Goal: Information Seeking & Learning: Find specific fact

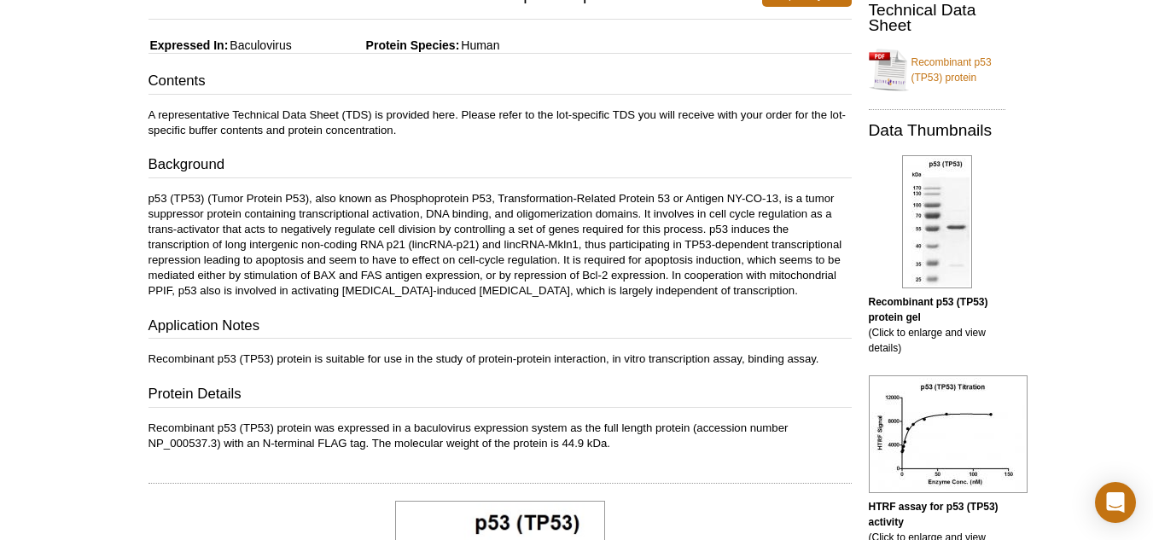
scroll to position [230, 0]
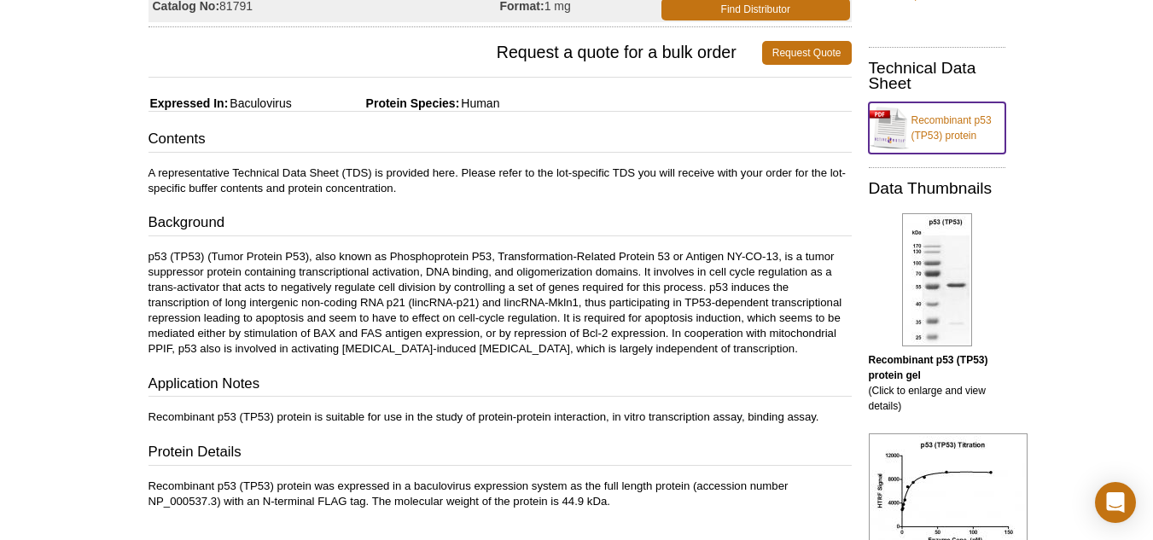
click at [915, 121] on link "Recombinant p53 (TP53) protein" at bounding box center [937, 127] width 137 height 51
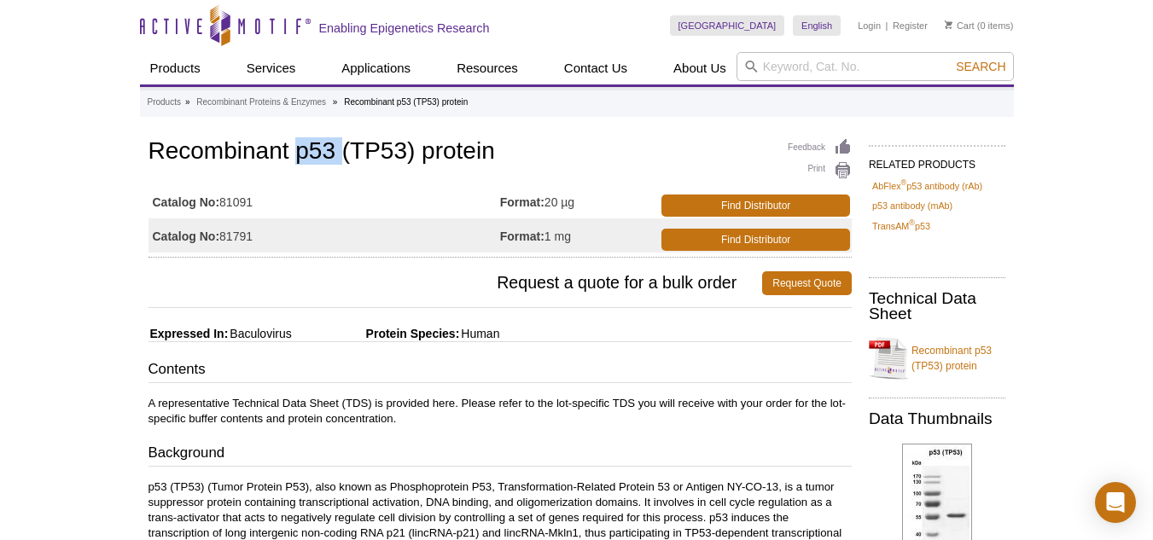
drag, startPoint x: 297, startPoint y: 177, endPoint x: 339, endPoint y: 162, distance: 44.3
click at [339, 162] on h1 "Recombinant p53 (TP53) protein" at bounding box center [499, 152] width 703 height 29
copy h1 "p53"
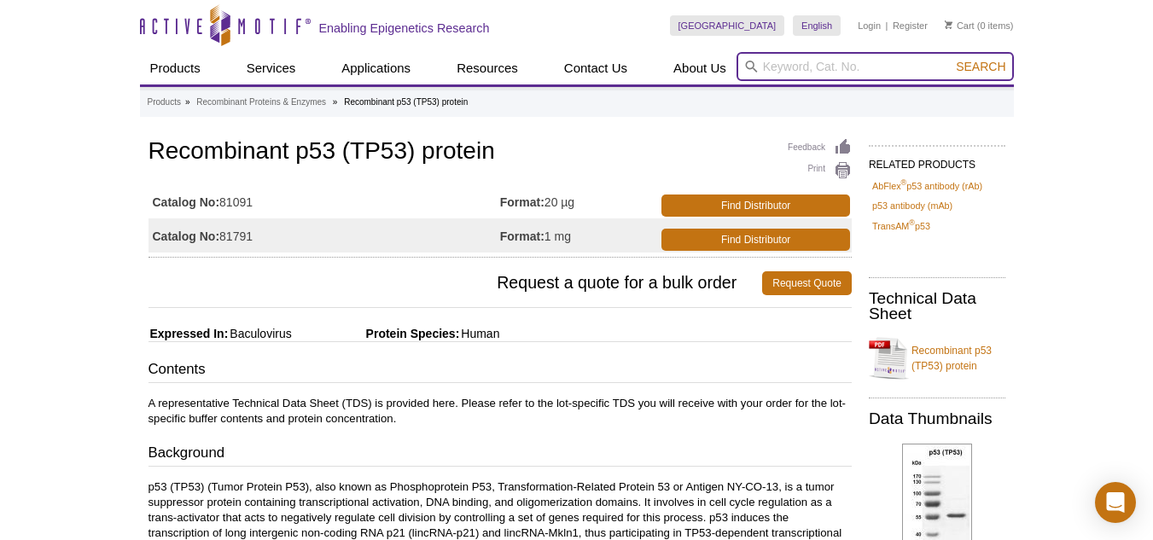
click at [804, 69] on input "search" at bounding box center [874, 66] width 277 height 29
paste input "p53"
type input "p53Y220C"
click at [950, 59] on button "Search" at bounding box center [980, 66] width 60 height 15
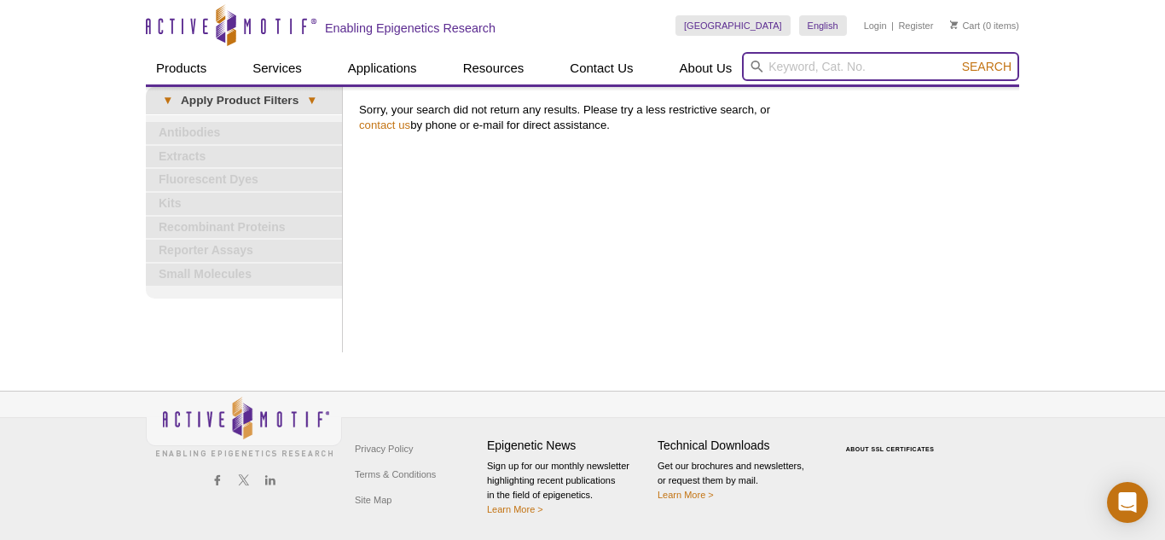
click at [772, 62] on input "search" at bounding box center [880, 66] width 277 height 29
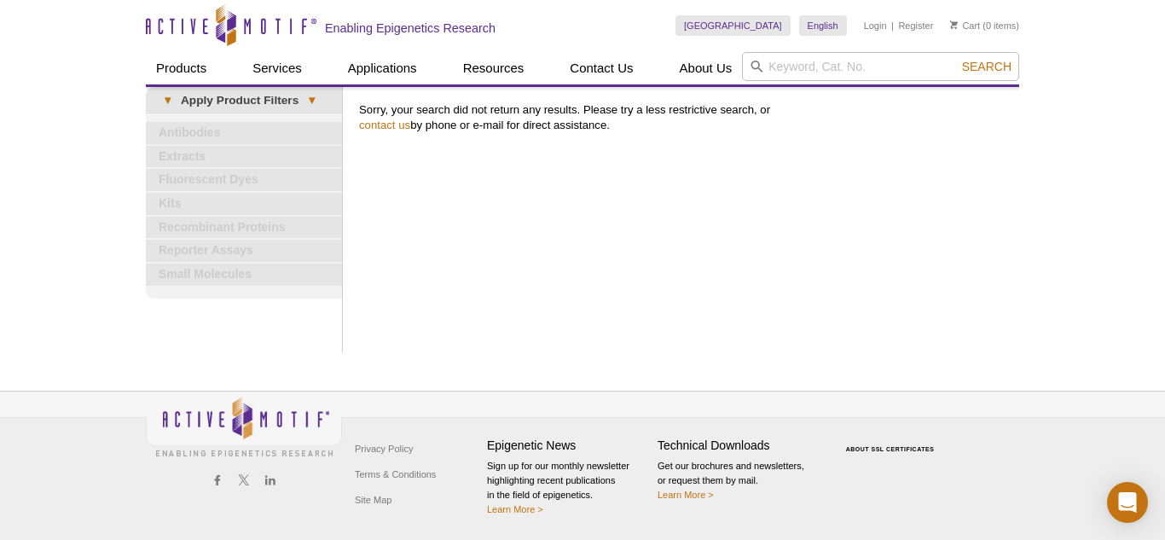
click at [607, 157] on div "Print Results Sorry, your search did not return any results. Please try a less …" at bounding box center [685, 219] width 669 height 265
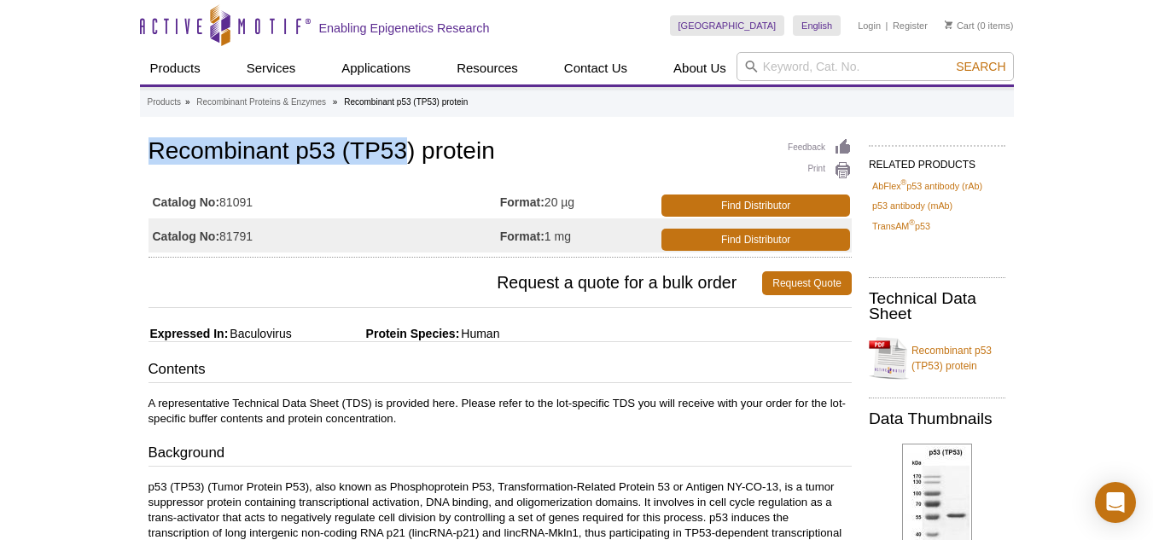
drag, startPoint x: 150, startPoint y: 183, endPoint x: 402, endPoint y: 166, distance: 252.3
click at [402, 166] on h1 "Recombinant p53 (TP53) protein" at bounding box center [499, 152] width 703 height 29
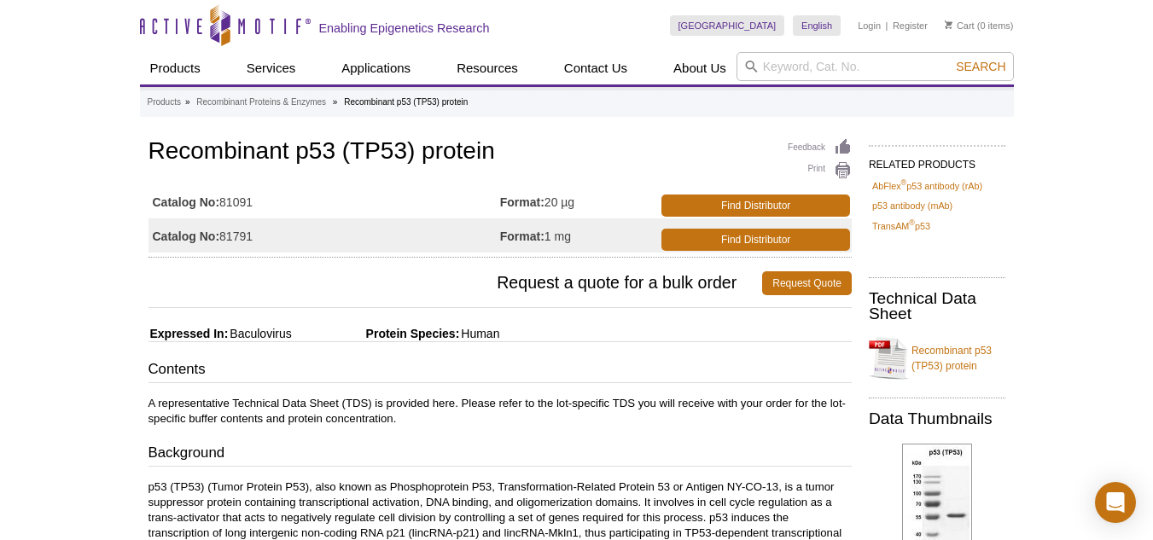
click at [390, 188] on td "Catalog No: 81091" at bounding box center [324, 201] width 352 height 34
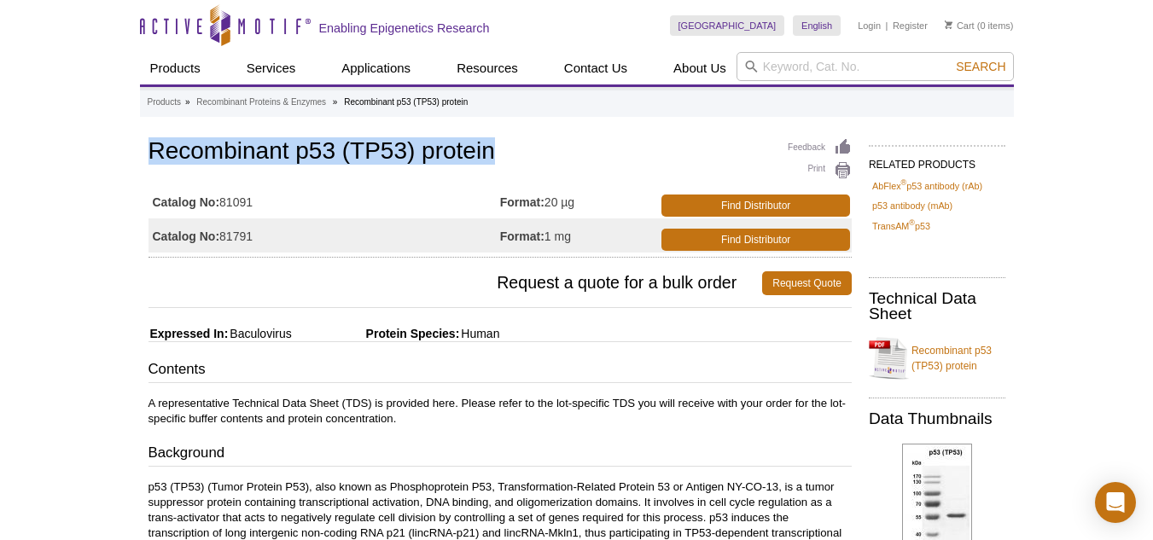
drag, startPoint x: 150, startPoint y: 155, endPoint x: 489, endPoint y: 144, distance: 338.9
click at [489, 144] on h1 "Recombinant p53 (TP53) protein" at bounding box center [499, 152] width 703 height 29
copy h1 "Recombinant p53 (TP53) protein"
